Goal: Information Seeking & Learning: Learn about a topic

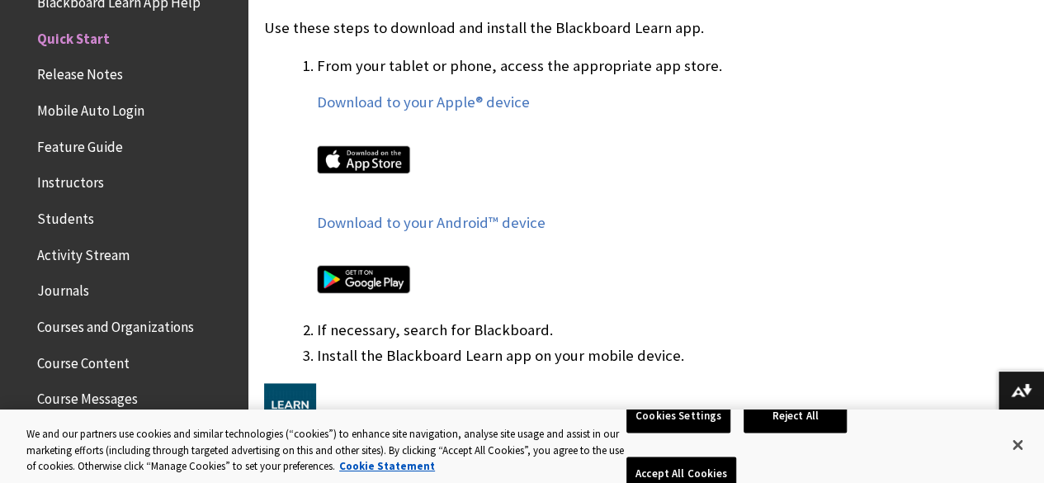
scroll to position [1029, 0]
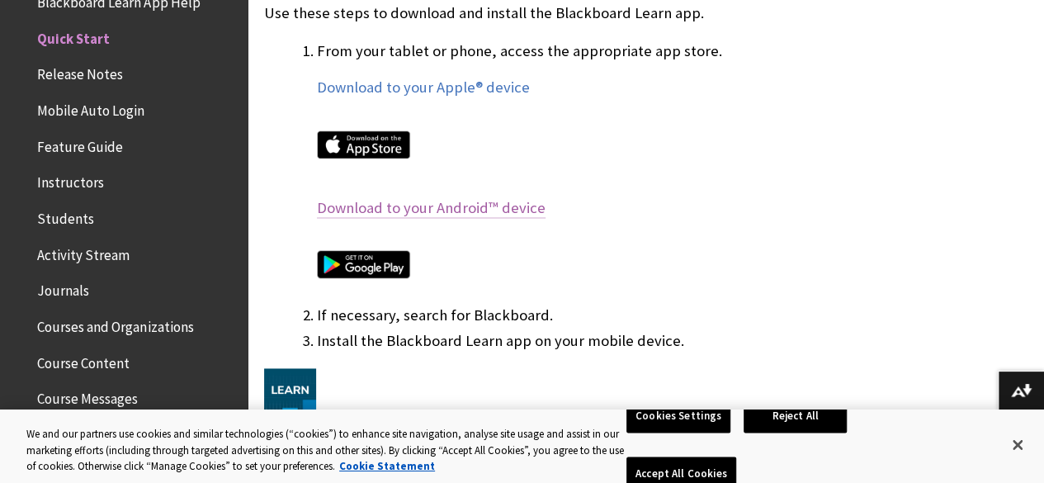
click at [465, 205] on link "Download to your Android™ device" at bounding box center [431, 208] width 229 height 20
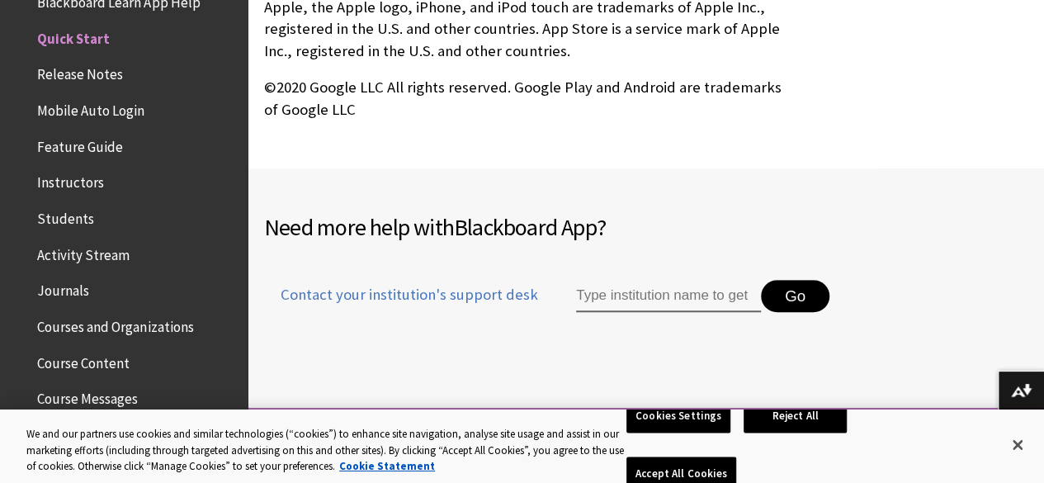
scroll to position [3475, 0]
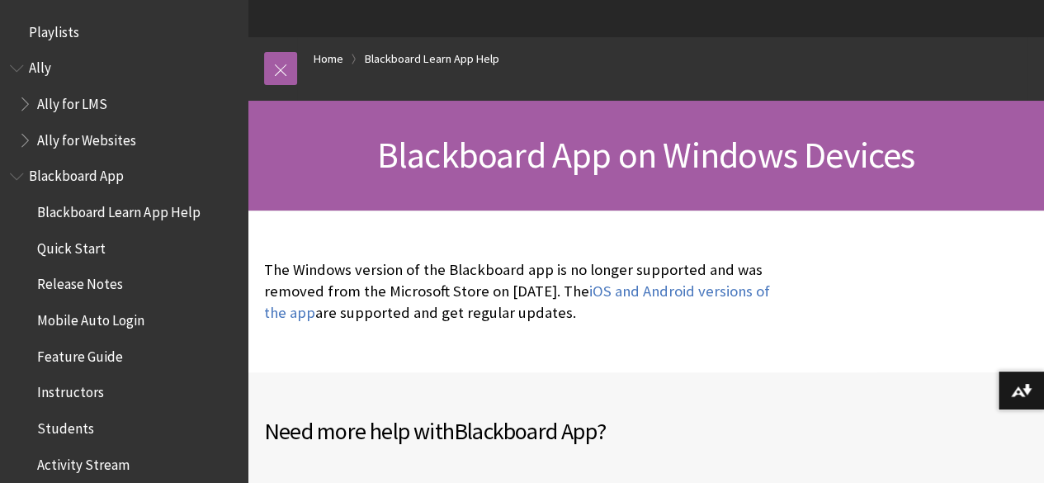
scroll to position [136, 0]
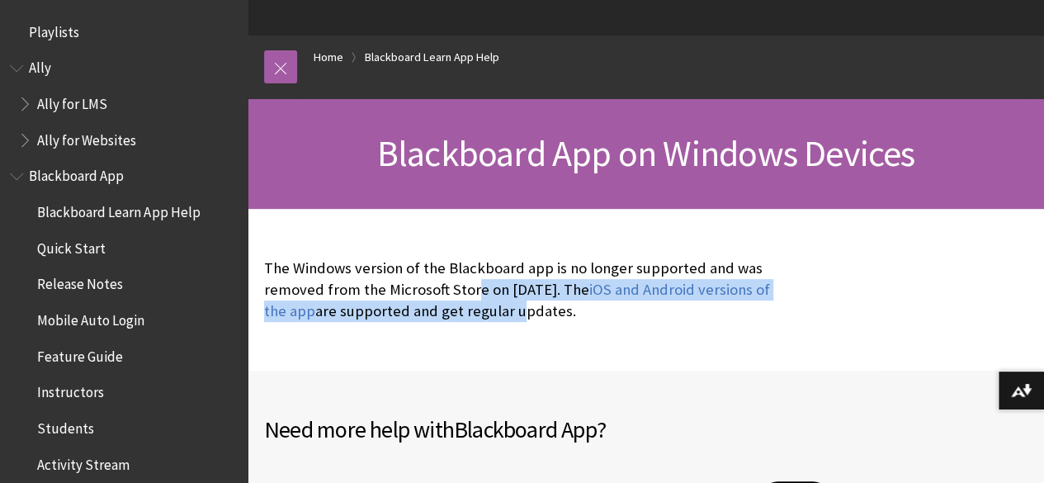
drag, startPoint x: 587, startPoint y: 303, endPoint x: 458, endPoint y: 280, distance: 130.8
click at [458, 280] on p "The Windows version of the Blackboard app is no longer supported and was remove…" at bounding box center [523, 289] width 519 height 65
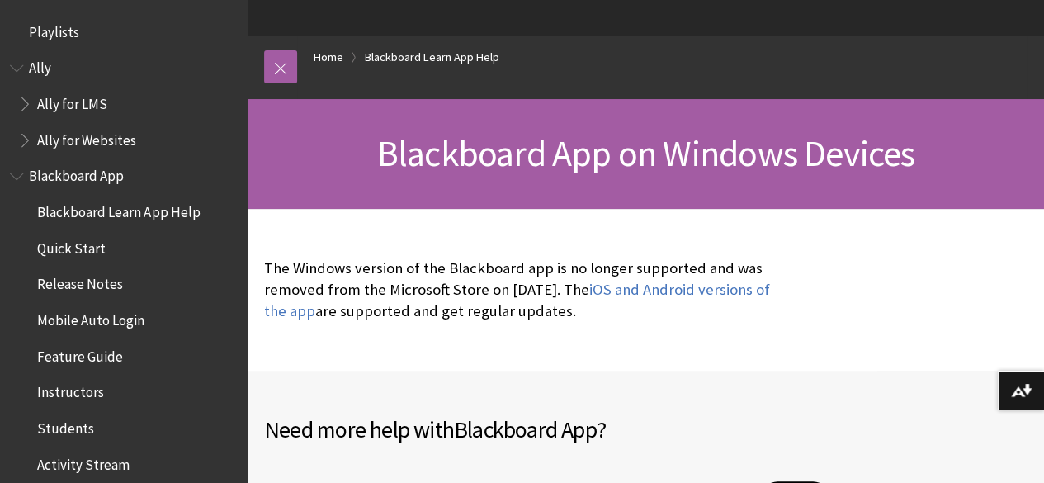
click at [399, 269] on p "The Windows version of the Blackboard app is no longer supported and was remove…" at bounding box center [523, 289] width 519 height 65
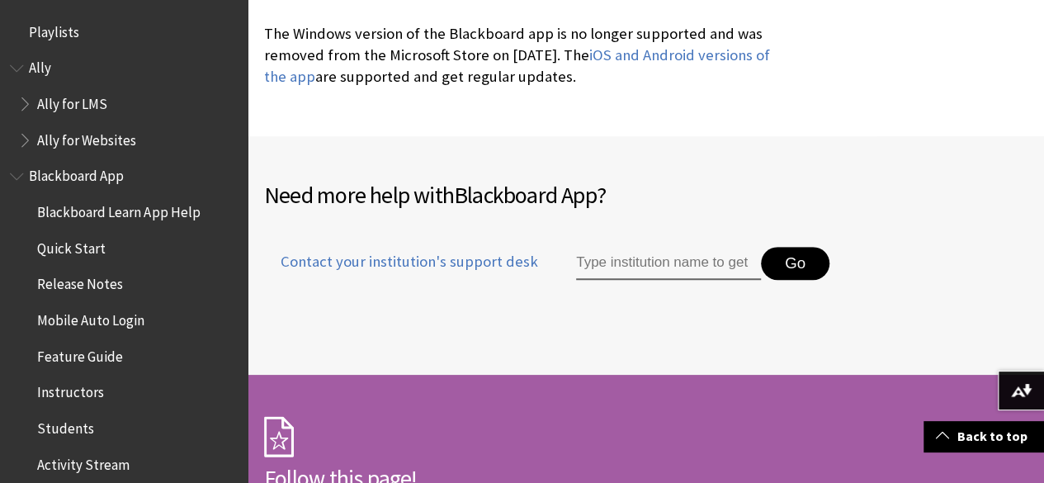
scroll to position [293, 0]
